Goal: Information Seeking & Learning: Find specific fact

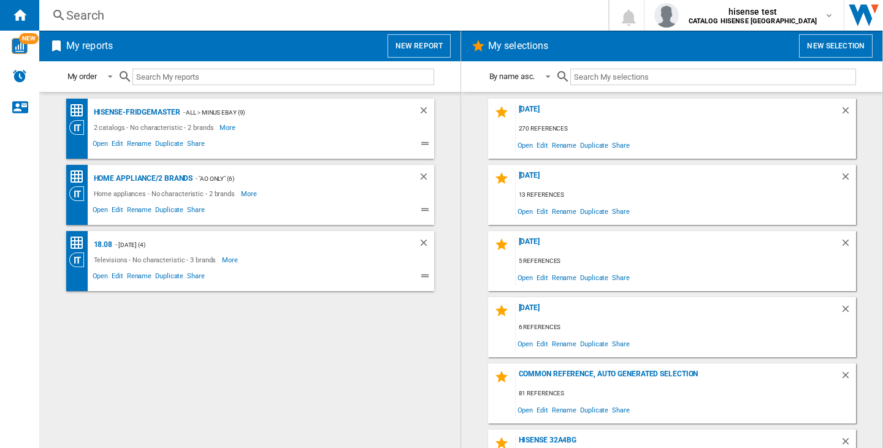
click at [71, 13] on div "Search" at bounding box center [321, 15] width 510 height 17
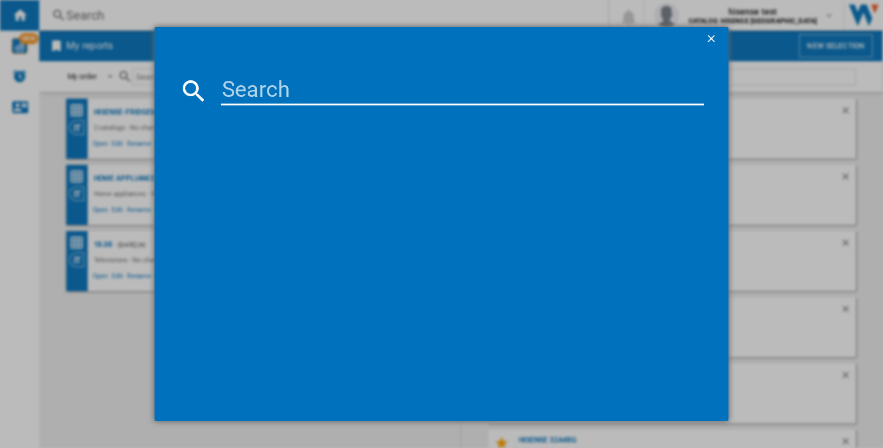
click at [294, 88] on input at bounding box center [462, 90] width 483 height 29
paste input "HISENSE 55E7QTUK BLACK 55""
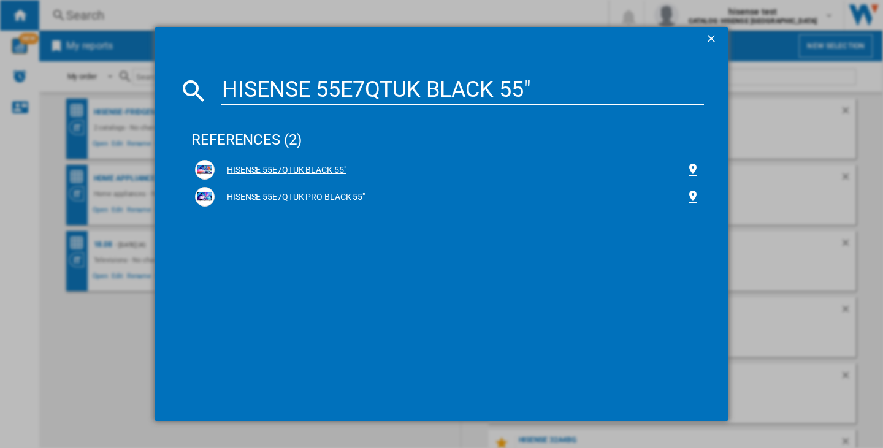
type input "HISENSE 55E7QTUK BLACK 55""
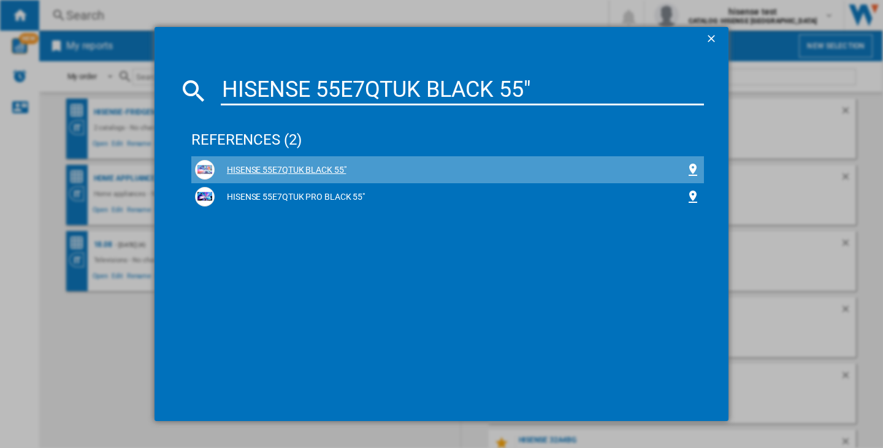
drag, startPoint x: 292, startPoint y: 172, endPoint x: 263, endPoint y: 169, distance: 29.6
click at [263, 169] on div "HISENSE 55E7QTUK BLACK 55"" at bounding box center [450, 170] width 471 height 12
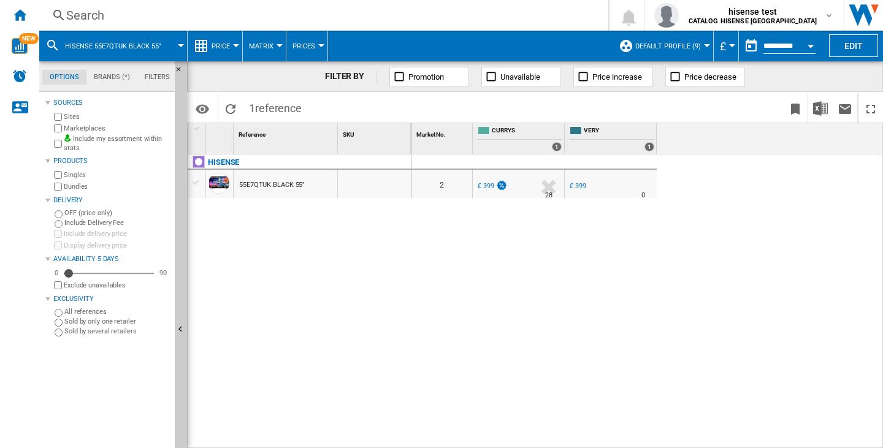
click at [705, 44] on button "Default profile (9)" at bounding box center [671, 46] width 72 height 31
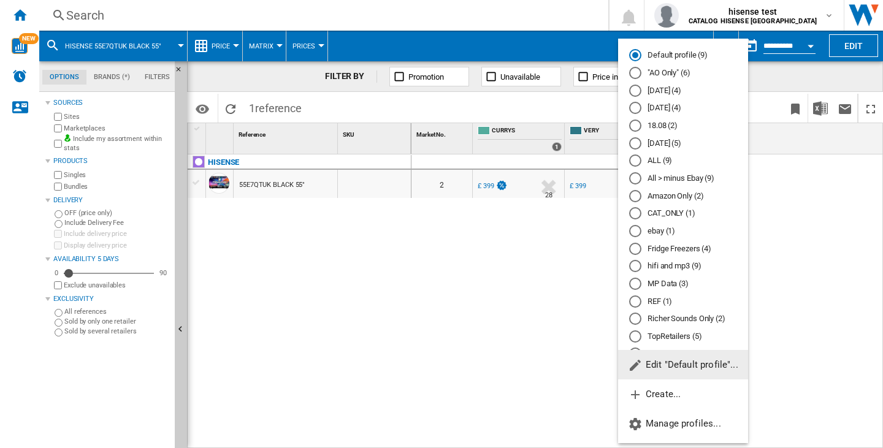
click at [819, 293] on md-backdrop at bounding box center [441, 224] width 883 height 448
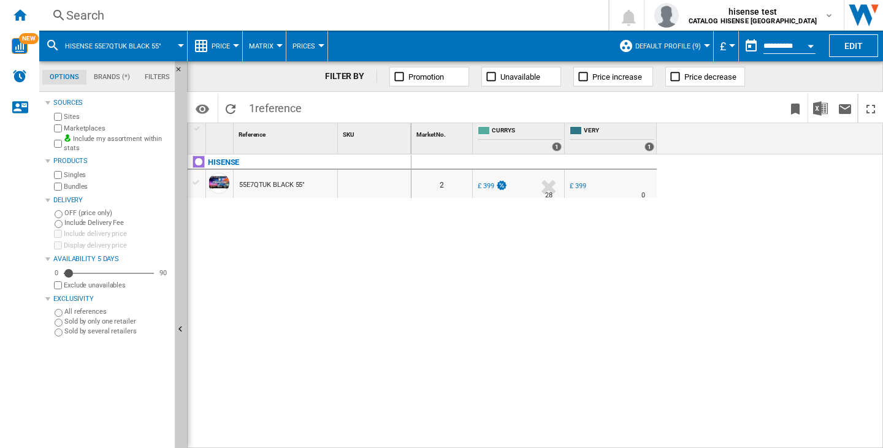
click at [64, 9] on ng-md-icon at bounding box center [59, 15] width 15 height 15
click at [55, 47] on md-icon at bounding box center [52, 45] width 15 height 15
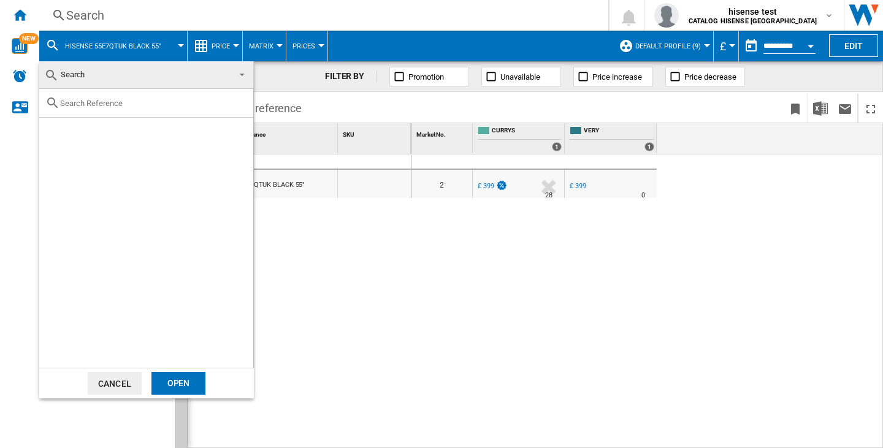
click at [88, 102] on input "text" at bounding box center [153, 103] width 187 height 9
paste input "HISENSE 55E7QTUK PRO BLACK 55""
type input "HISENSE 55E7QTUK PRO BLACK 55""
click at [56, 129] on div "Select" at bounding box center [54, 132] width 12 height 12
click at [172, 381] on div "Open" at bounding box center [178, 383] width 54 height 23
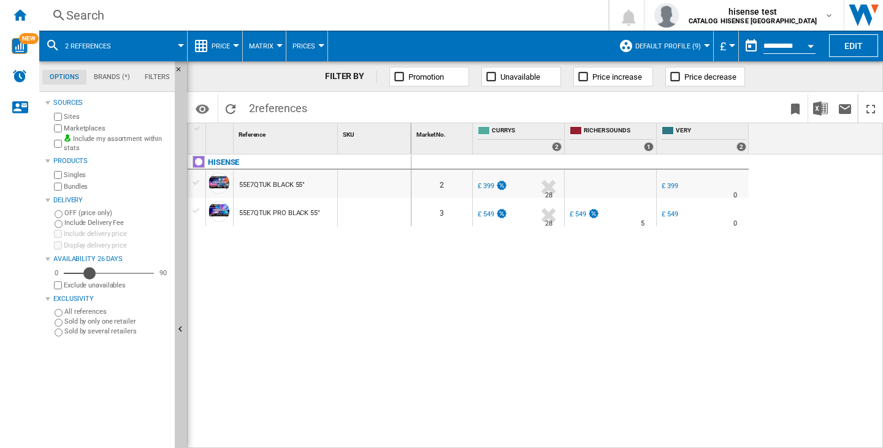
drag, startPoint x: 69, startPoint y: 274, endPoint x: 90, endPoint y: 274, distance: 21.5
click at [90, 274] on div "Availability" at bounding box center [89, 273] width 12 height 12
click at [94, 274] on div "Availability" at bounding box center [89, 273] width 12 height 12
drag, startPoint x: 91, startPoint y: 274, endPoint x: 100, endPoint y: 274, distance: 8.6
click at [100, 274] on div "Availability" at bounding box center [100, 273] width 12 height 12
